Goal: Find specific page/section: Find specific page/section

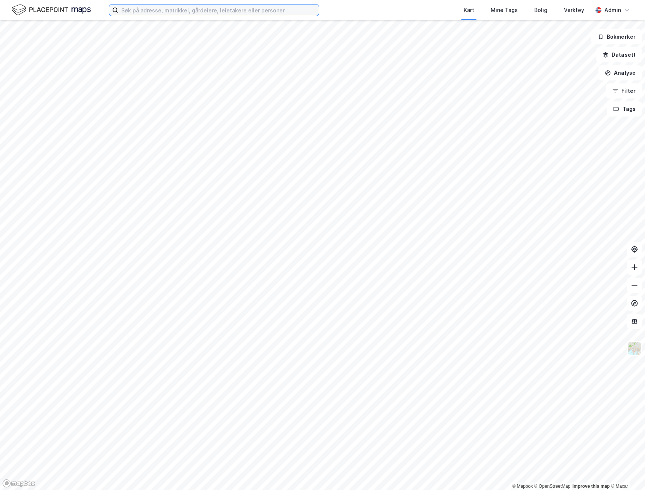
click at [145, 11] on input at bounding box center [218, 10] width 200 height 11
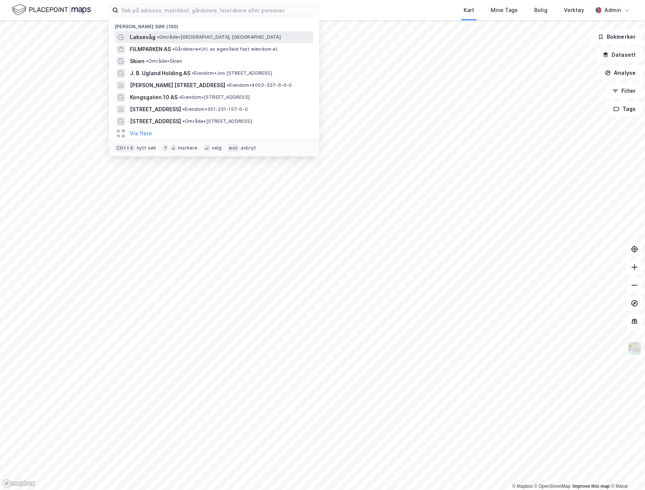
click at [159, 36] on span "•" at bounding box center [158, 37] width 2 height 6
